Goal: Information Seeking & Learning: Understand process/instructions

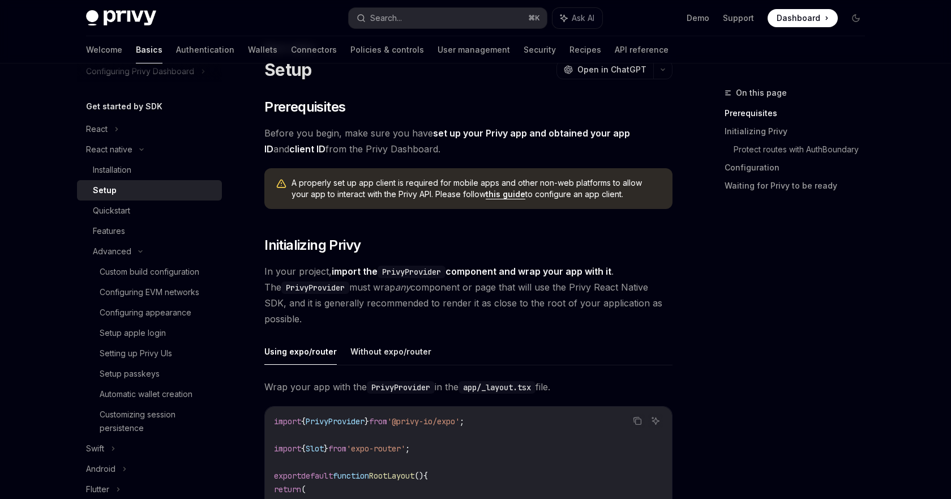
scroll to position [48, 0]
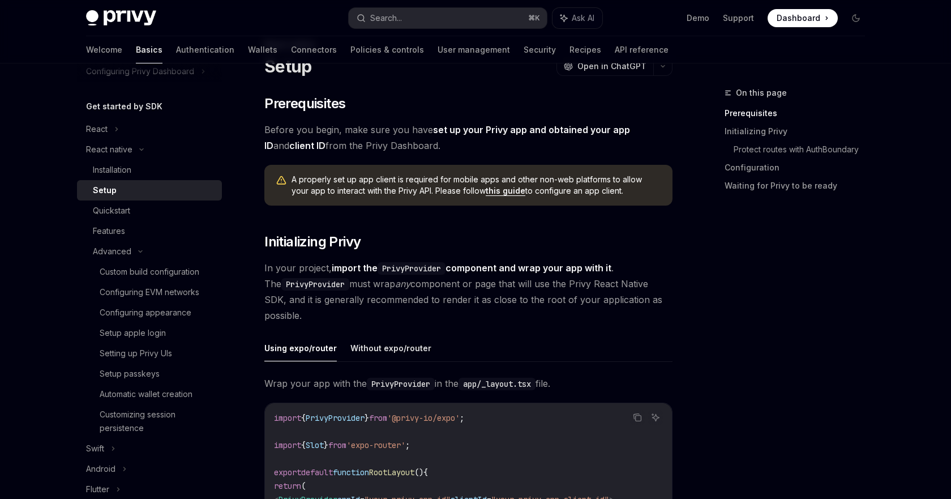
click at [468, 134] on link "set up your Privy app and obtained your app ID" at bounding box center [447, 138] width 366 height 28
type textarea "*"
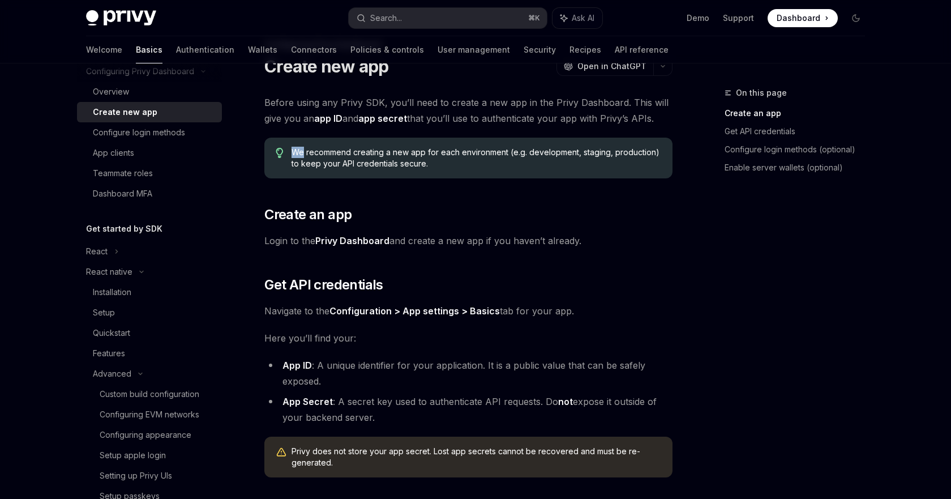
click at [468, 134] on div "Before using any Privy SDK, you’ll need to create a new app in the Privy Dashbo…" at bounding box center [468, 394] width 408 height 598
click at [379, 212] on h2 "​ Create an app" at bounding box center [468, 215] width 408 height 18
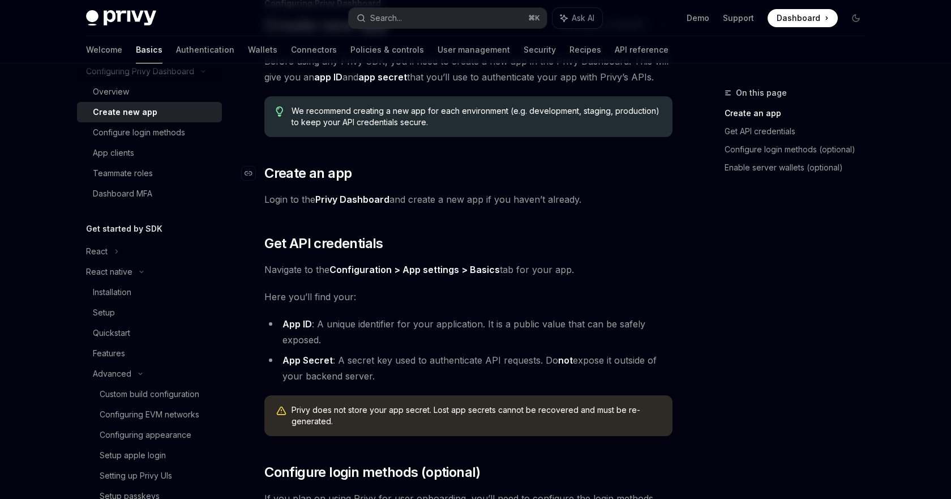
scroll to position [96, 0]
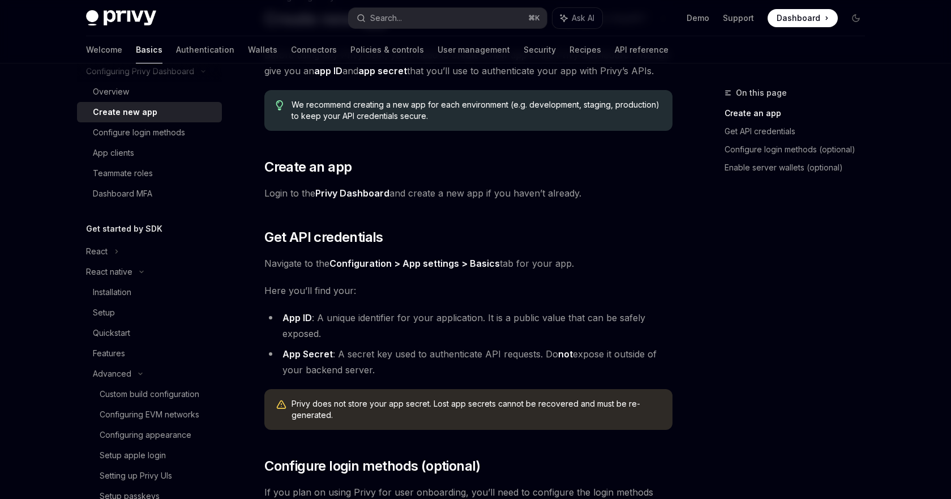
click at [370, 196] on link "Privy Dashboard" at bounding box center [352, 193] width 74 height 12
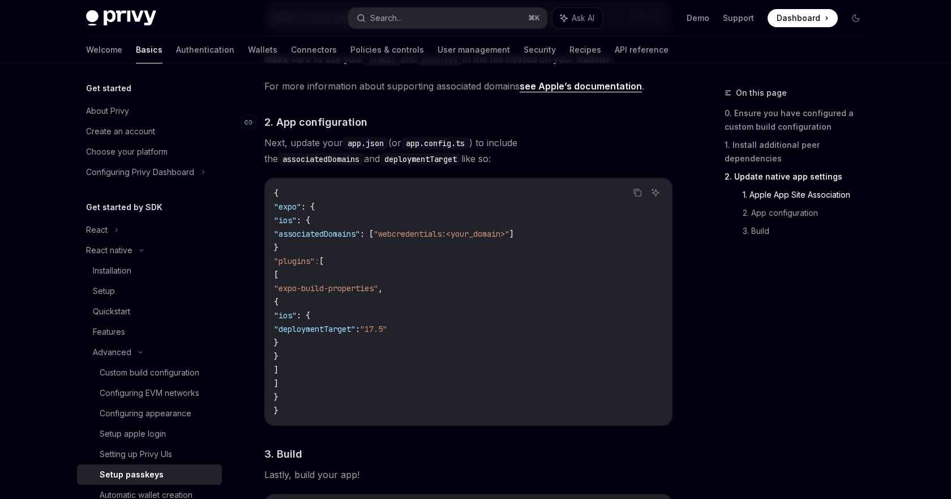
scroll to position [690, 0]
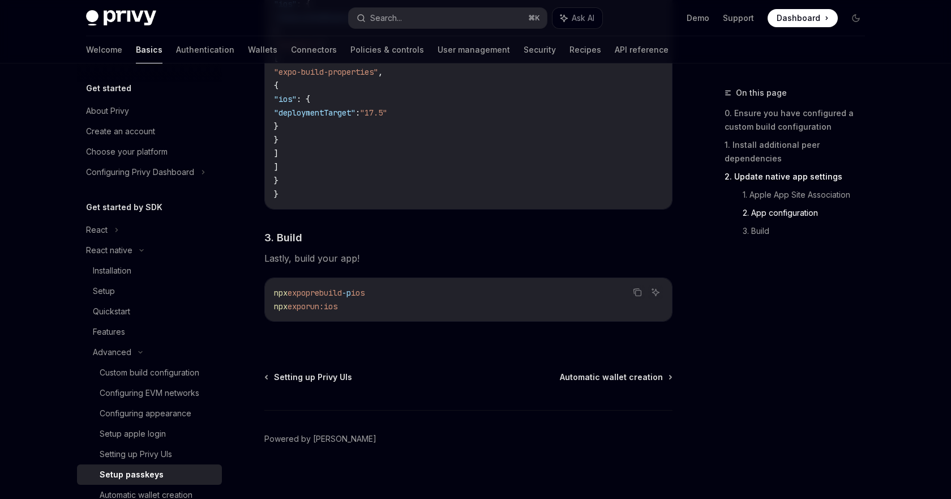
scroll to position [906, 0]
